Goal: Transaction & Acquisition: Download file/media

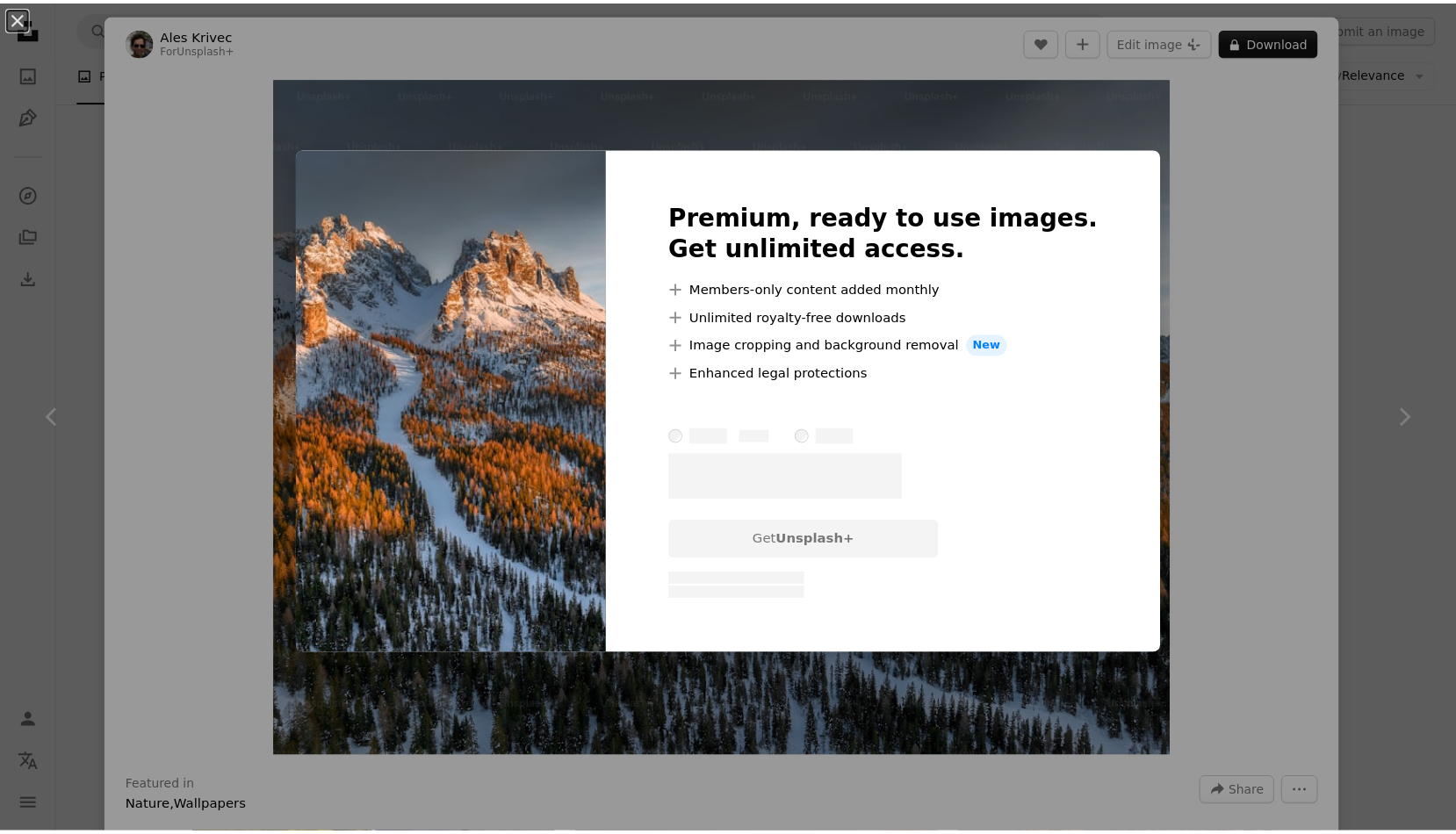
scroll to position [451, 0]
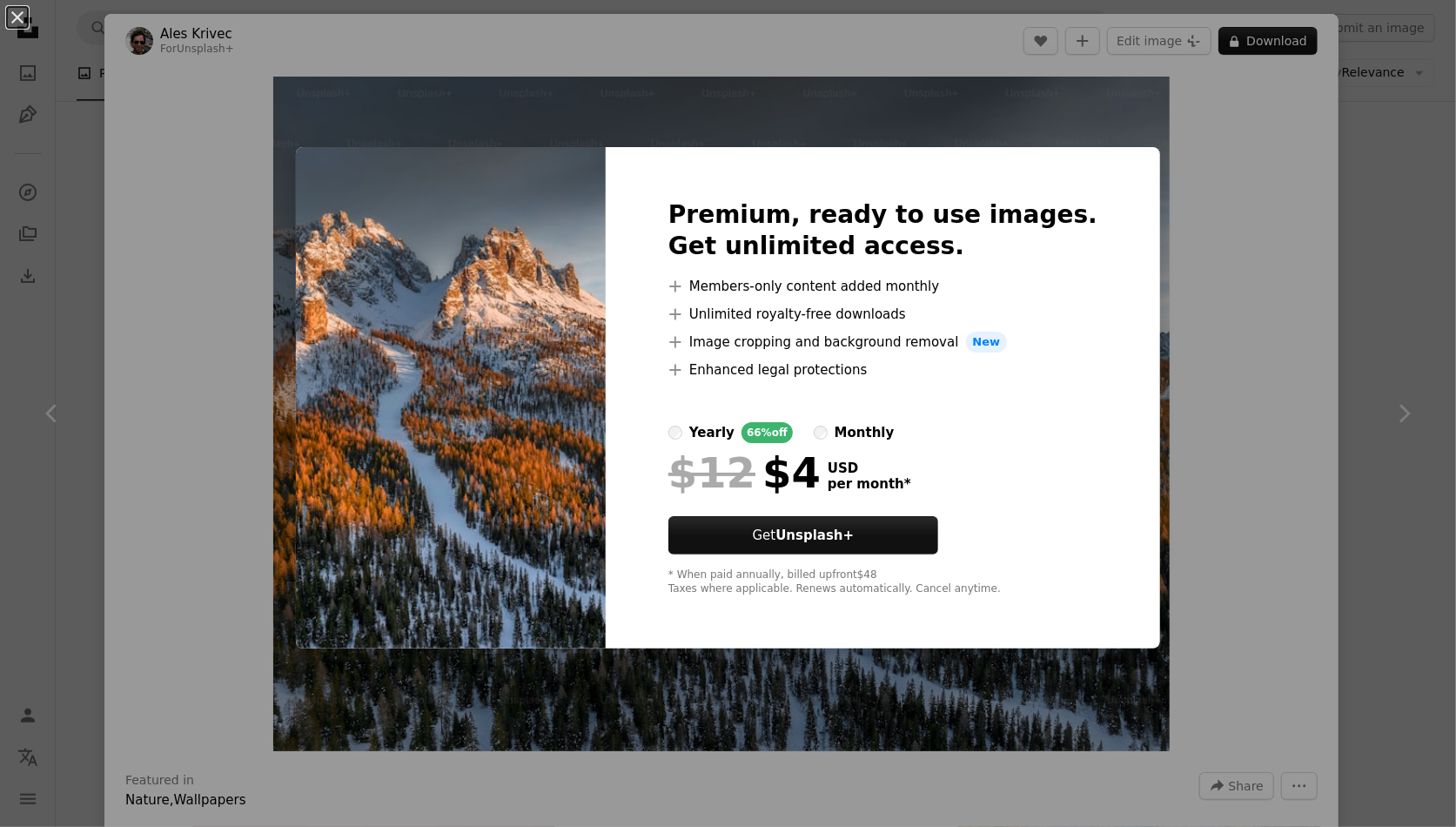
click at [1279, 129] on div "An X shape Premium, ready to use images. Get unlimited access. A plus sign Memb…" at bounding box center [728, 414] width 1456 height 827
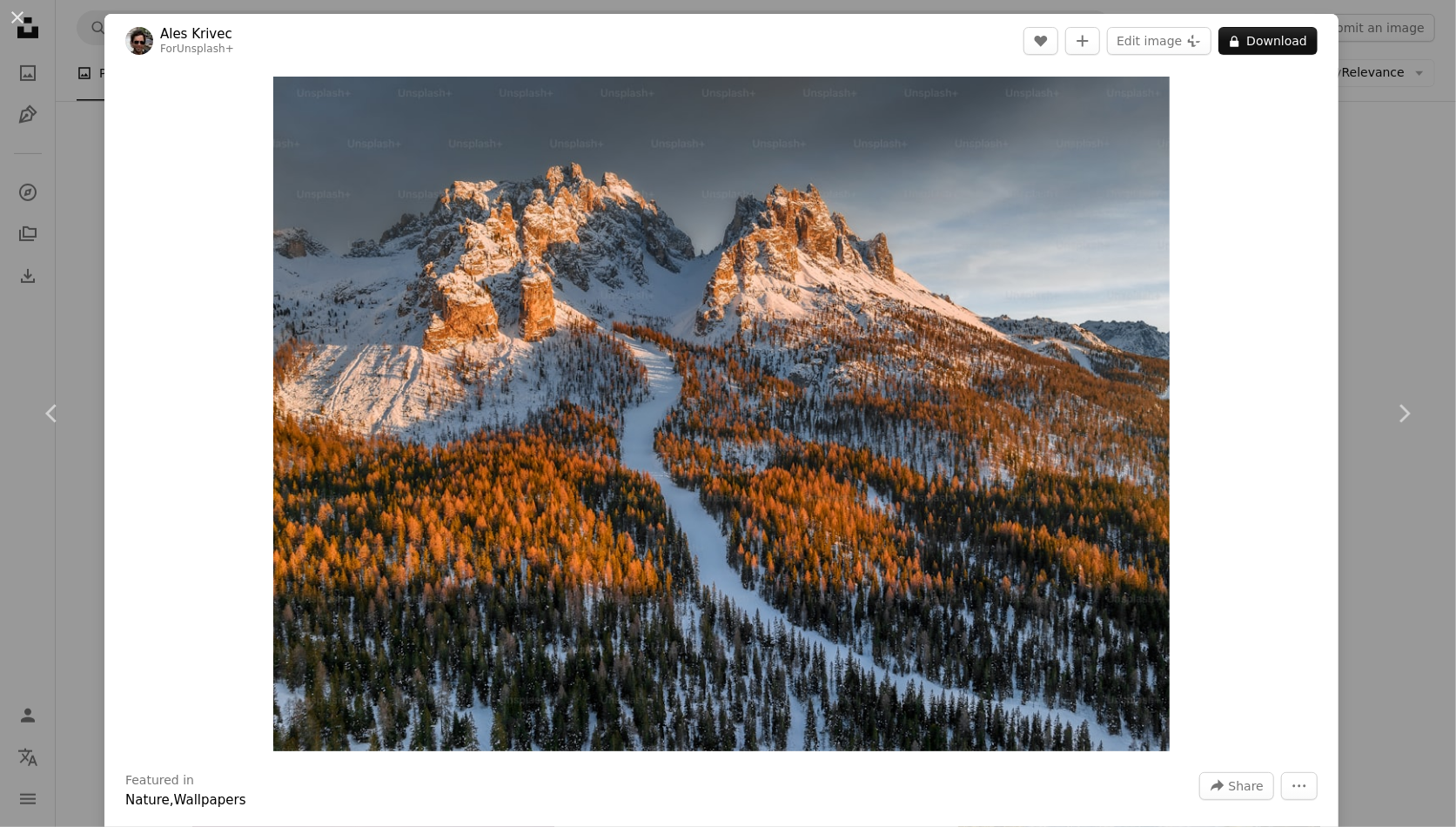
click at [1384, 119] on div "An X shape Chevron left Chevron right Ales Krivec For Unsplash+ A heart A plus …" at bounding box center [728, 414] width 1456 height 827
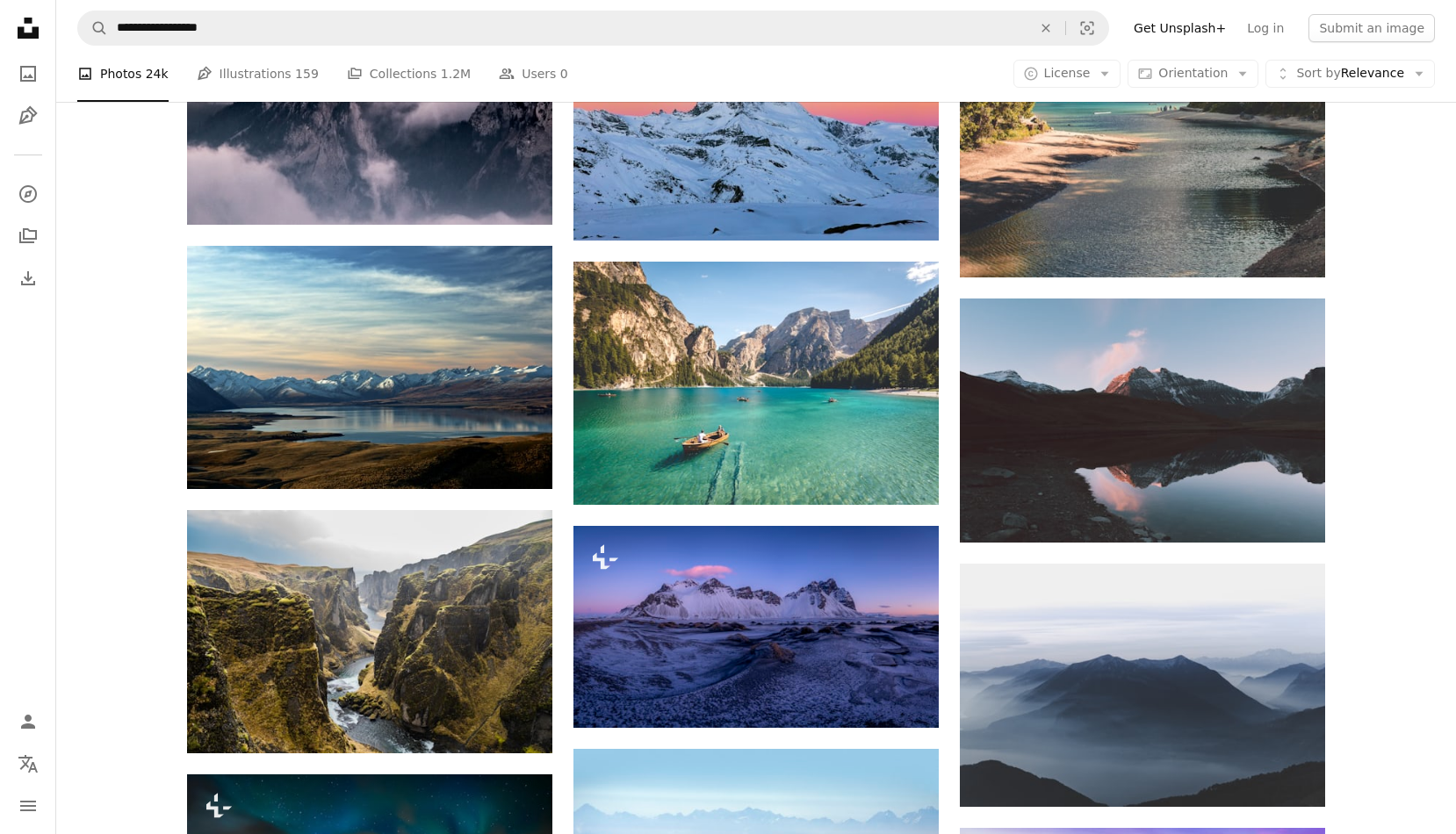
scroll to position [1302, 0]
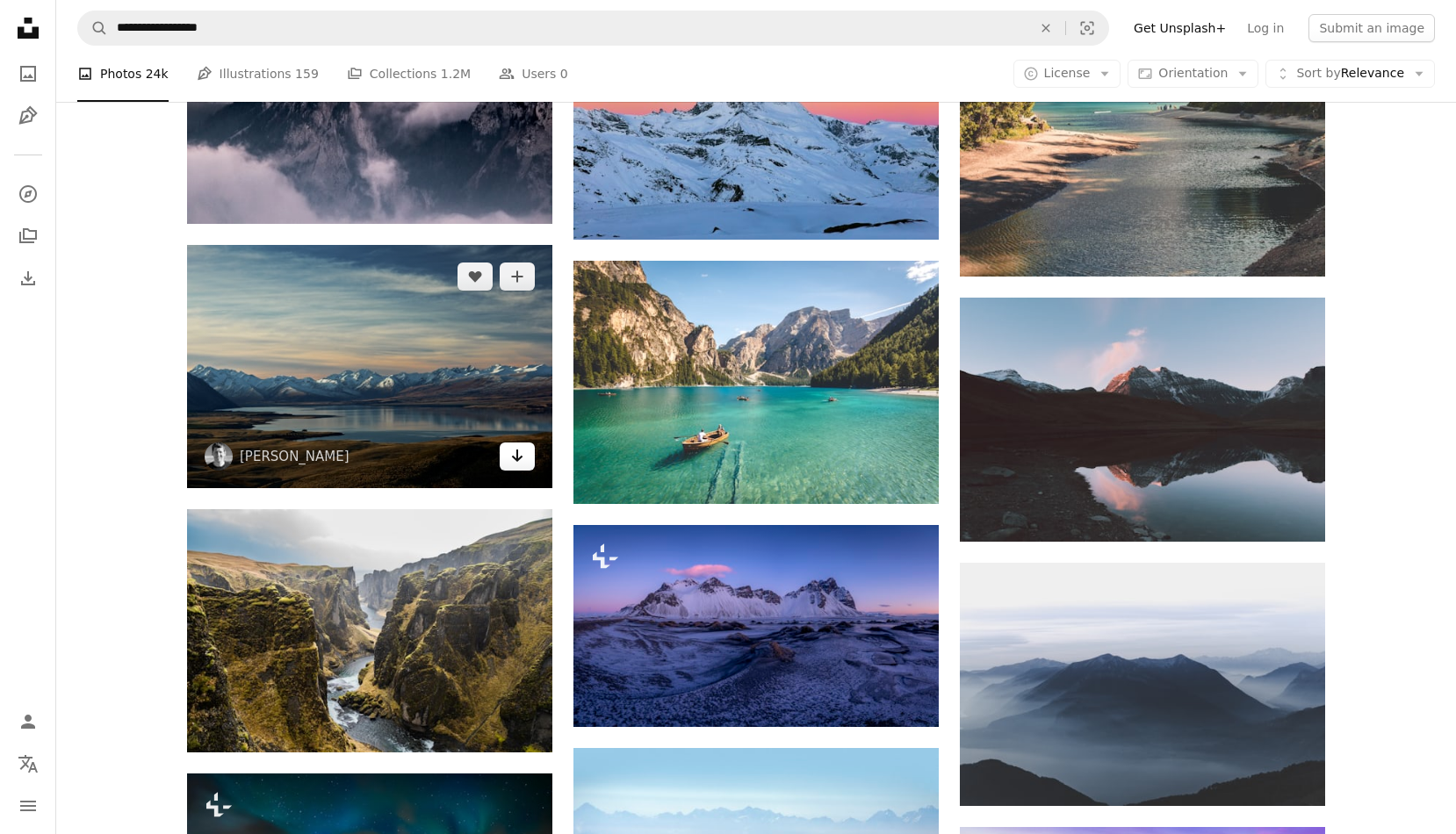
click at [514, 451] on icon "Arrow pointing down" at bounding box center [517, 455] width 14 height 21
